Goal: Understand process/instructions: Learn how to perform a task or action

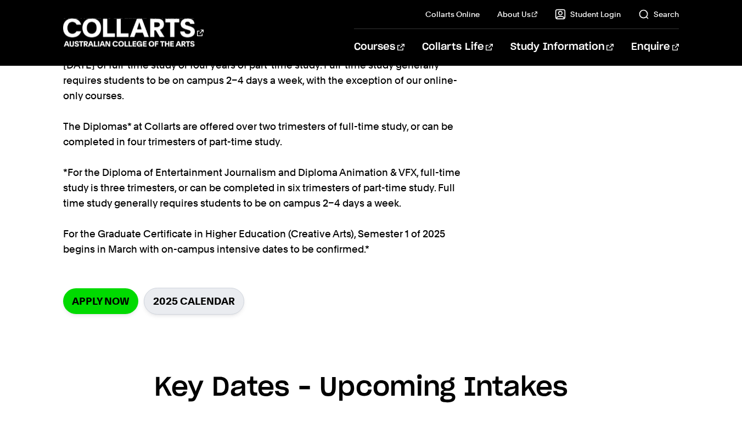
scroll to position [127, 0]
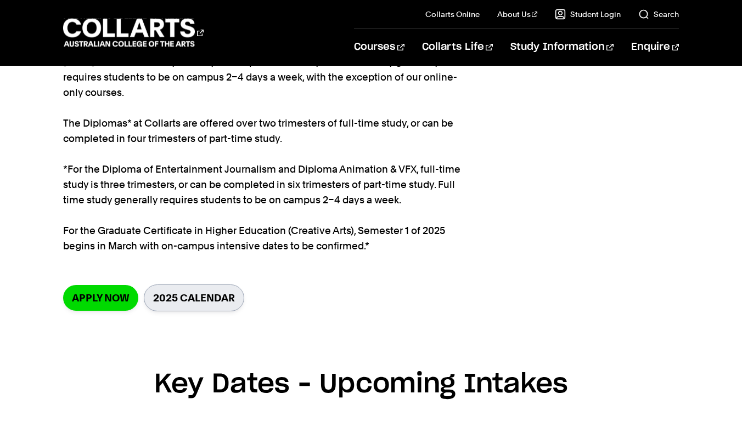
click at [174, 292] on link "2025 Calendar" at bounding box center [194, 298] width 100 height 27
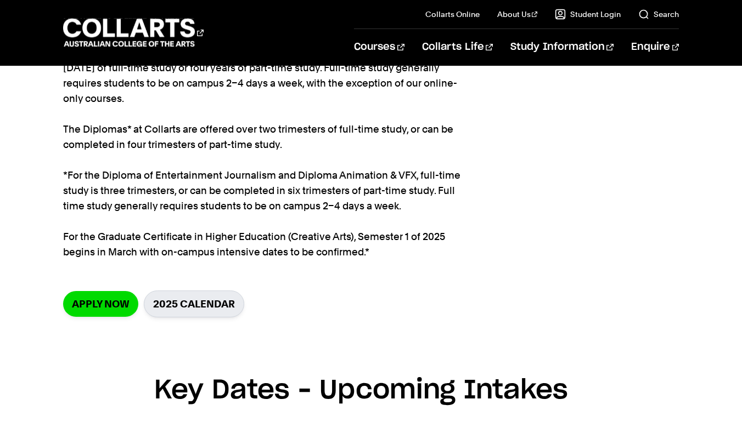
scroll to position [132, 0]
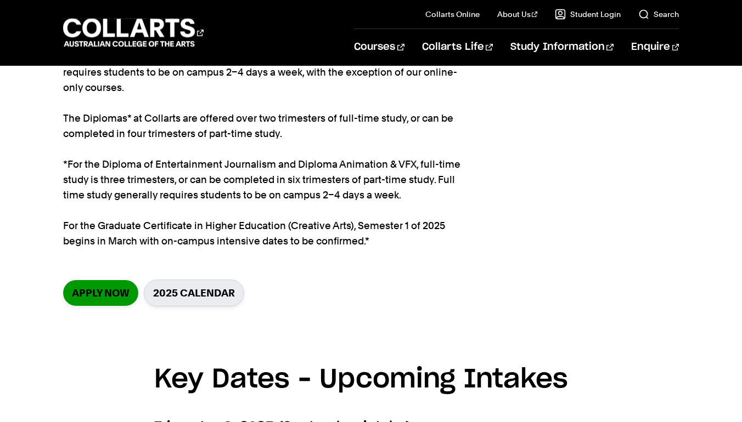
click at [105, 294] on link "Apply now" at bounding box center [100, 293] width 75 height 26
click at [176, 299] on link "2025 Calendar" at bounding box center [194, 293] width 100 height 27
